Goal: Find specific page/section: Find specific page/section

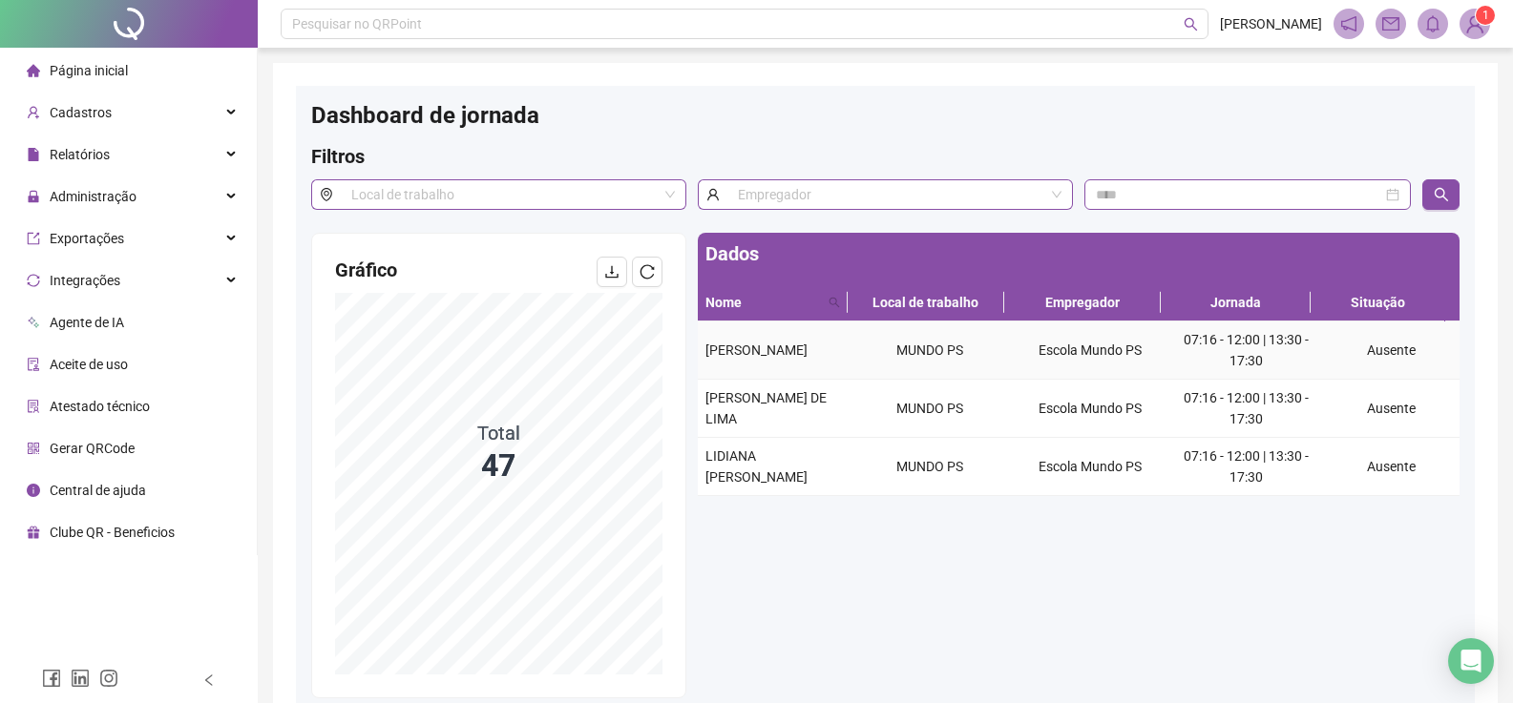
click at [752, 343] on span "[PERSON_NAME]" at bounding box center [756, 350] width 102 height 15
copy span "[PERSON_NAME]"
click at [755, 397] on span "[PERSON_NAME] DE LIMA" at bounding box center [765, 408] width 121 height 36
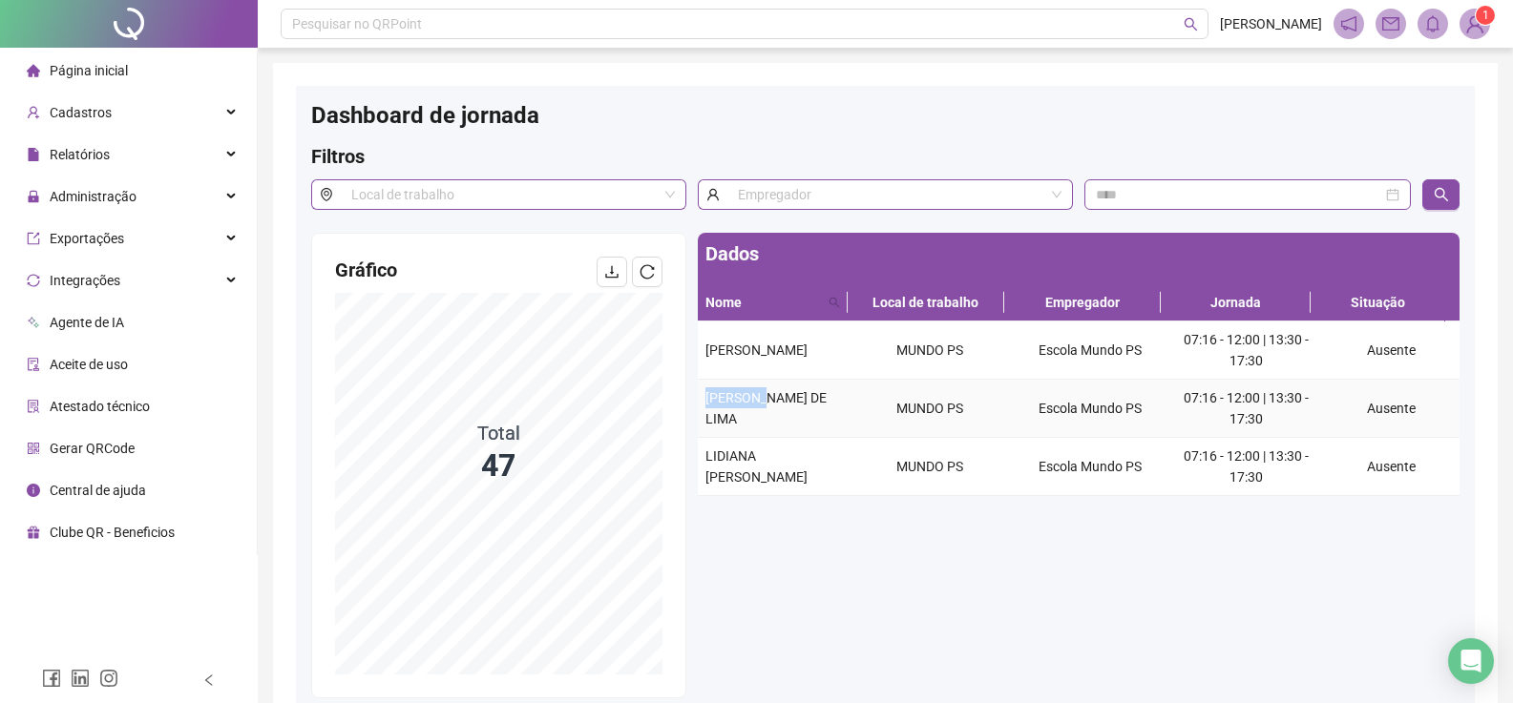
click at [753, 397] on span "[PERSON_NAME] DE LIMA" at bounding box center [765, 408] width 121 height 36
click at [749, 398] on span "[PERSON_NAME] DE LIMA" at bounding box center [765, 408] width 121 height 36
copy span "[PERSON_NAME] DE LIMA"
click at [733, 459] on span "LIDIANA [PERSON_NAME]" at bounding box center [756, 467] width 102 height 36
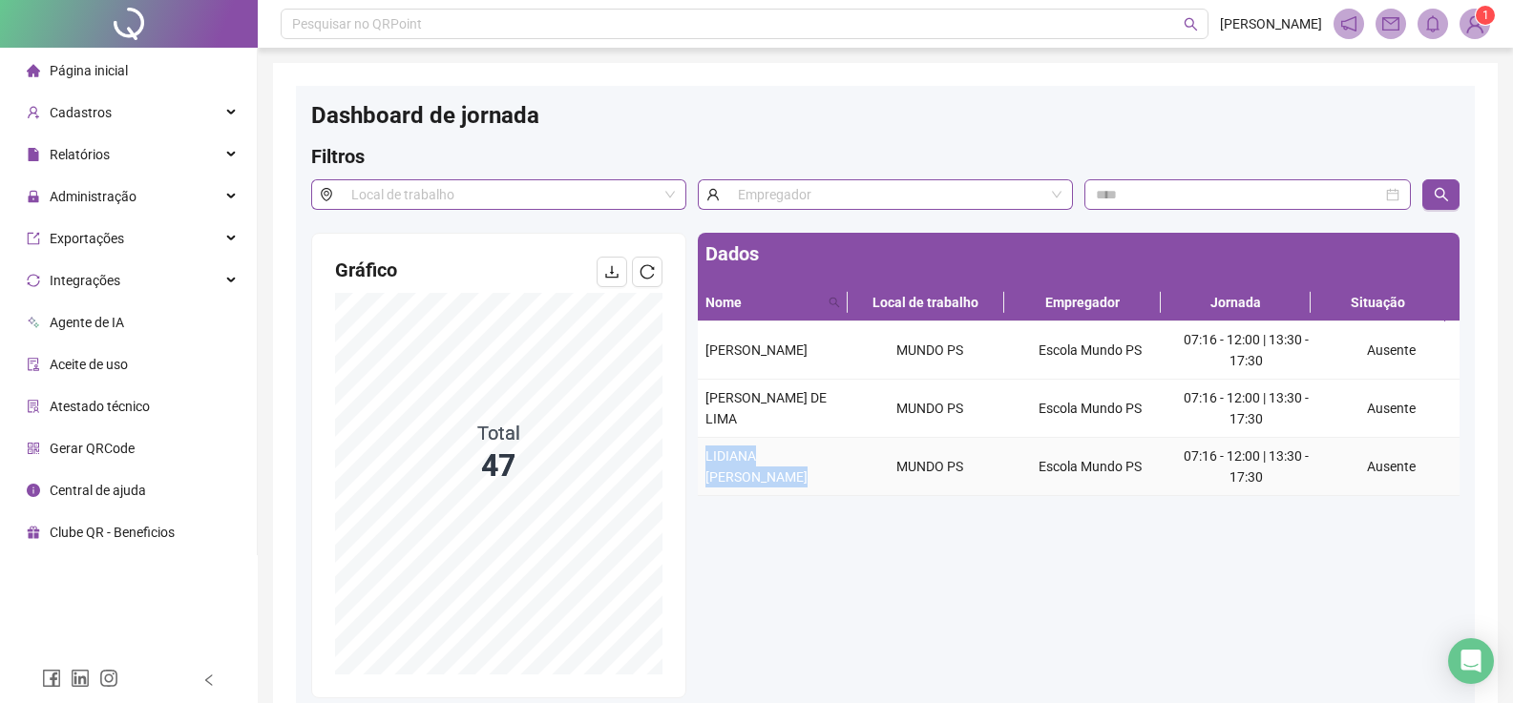
click at [733, 459] on span "LIDIANA [PERSON_NAME]" at bounding box center [756, 467] width 102 height 36
copy span "LIDIANA [PERSON_NAME]"
